Goal: Task Accomplishment & Management: Use online tool/utility

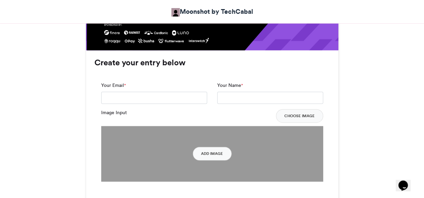
scroll to position [479, 0]
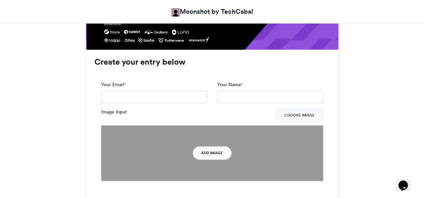
click at [205, 150] on button "Add Image" at bounding box center [212, 152] width 39 height 13
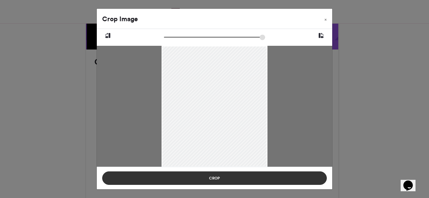
click at [271, 178] on button "Crop" at bounding box center [214, 178] width 225 height 13
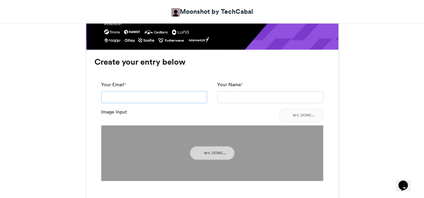
click at [146, 96] on input "Your Email *" at bounding box center [154, 97] width 106 height 12
type input "**********"
click at [249, 98] on input "Your Name *" at bounding box center [270, 97] width 106 height 12
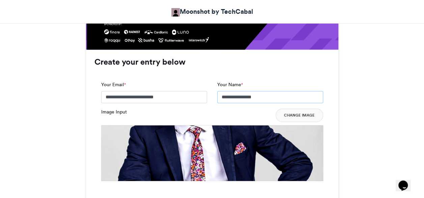
click at [247, 97] on input "**********" at bounding box center [270, 97] width 106 height 12
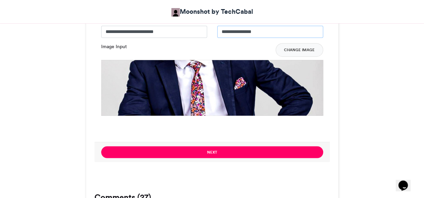
scroll to position [545, 0]
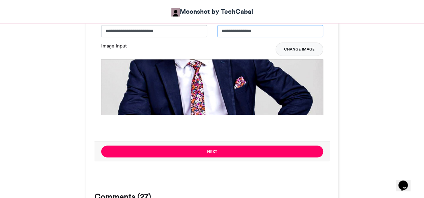
type input "**********"
click at [295, 49] on button "Change Image" at bounding box center [300, 49] width 48 height 13
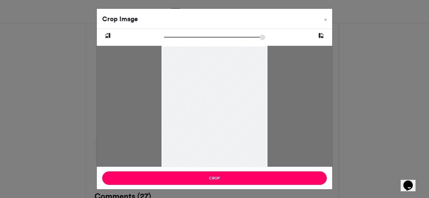
drag, startPoint x: 197, startPoint y: 99, endPoint x: 187, endPoint y: 147, distance: 49.0
click at [187, 147] on div at bounding box center [215, 111] width 106 height 132
drag, startPoint x: 165, startPoint y: 37, endPoint x: 170, endPoint y: 40, distance: 6.0
type input "******"
click at [170, 40] on input "zoom" at bounding box center [214, 37] width 101 height 6
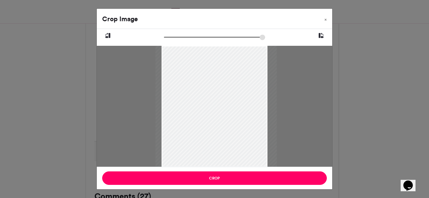
drag, startPoint x: 200, startPoint y: 89, endPoint x: 201, endPoint y: 105, distance: 16.3
click at [201, 105] on div at bounding box center [216, 122] width 121 height 152
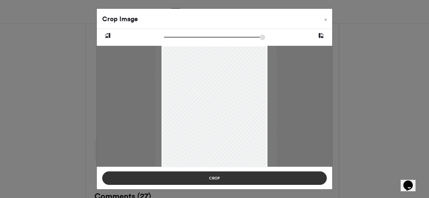
click at [225, 180] on button "Crop" at bounding box center [214, 178] width 225 height 13
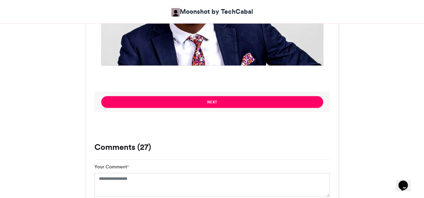
scroll to position [594, 0]
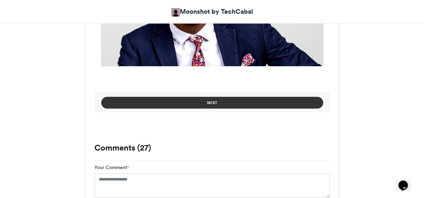
click at [206, 104] on button "Next" at bounding box center [212, 103] width 222 height 12
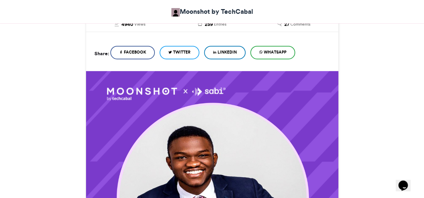
scroll to position [450, 0]
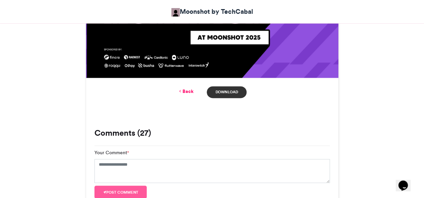
click at [221, 89] on link "Download" at bounding box center [226, 92] width 39 height 12
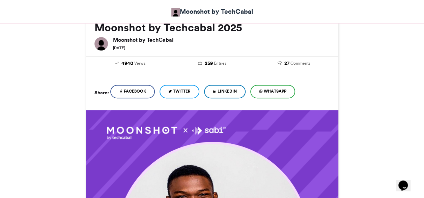
scroll to position [101, 0]
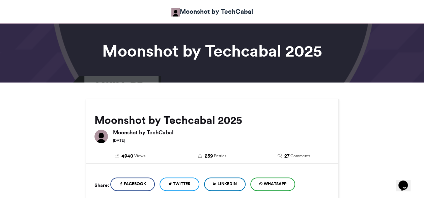
scroll to position [0, 0]
